Goal: Information Seeking & Learning: Learn about a topic

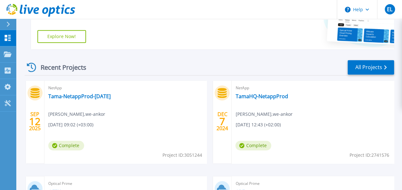
scroll to position [166, 0]
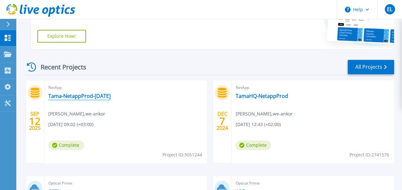
click at [65, 94] on link "Tama-NetappProd-[DATE]" at bounding box center [79, 96] width 62 height 6
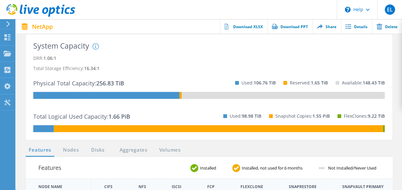
scroll to position [143, 0]
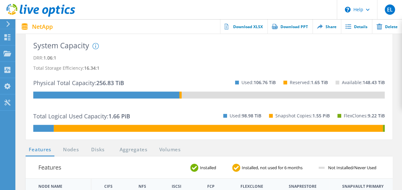
drag, startPoint x: 72, startPoint y: 89, endPoint x: 180, endPoint y: 111, distance: 111.1
click at [180, 111] on div "Total Logical Used Capacity: 1.66 PiB Used: 98.98 TiB Snapshot Copies: 1.55 PiB…" at bounding box center [209, 116] width 352 height 18
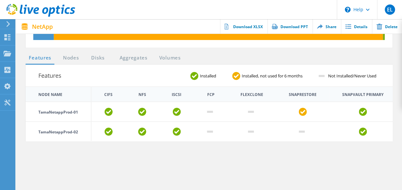
scroll to position [177, 0]
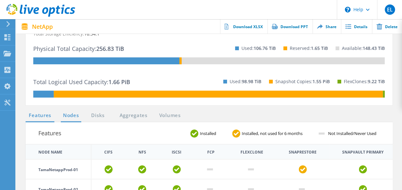
click at [71, 119] on link "Nodes" at bounding box center [71, 116] width 20 height 8
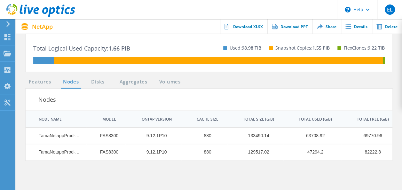
scroll to position [211, 0]
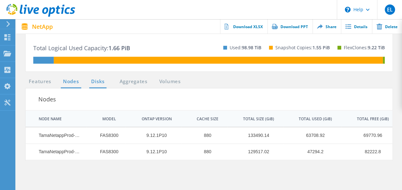
click at [99, 80] on link "Disks" at bounding box center [97, 82] width 17 height 8
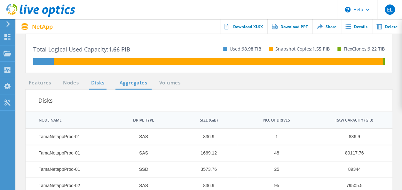
scroll to position [209, 0]
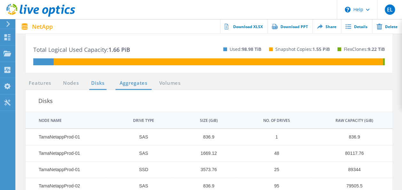
click at [143, 83] on link "Aggregates" at bounding box center [133, 83] width 36 height 8
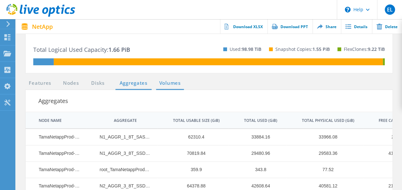
click at [166, 82] on link "Volumes" at bounding box center [170, 83] width 28 height 8
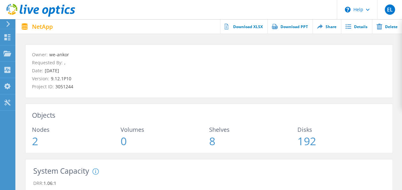
scroll to position [0, 0]
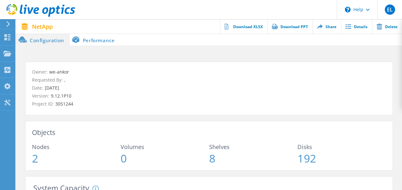
click at [90, 40] on li "Performance" at bounding box center [94, 39] width 50 height 13
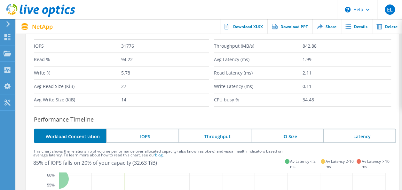
scroll to position [101, 0]
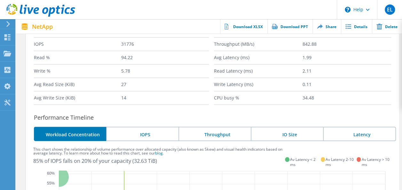
click at [288, 134] on li "IO Size" at bounding box center [287, 134] width 72 height 14
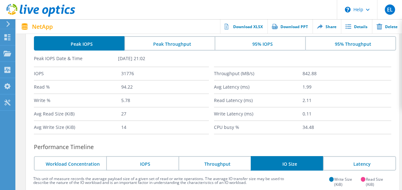
scroll to position [70, 0]
